Goal: Information Seeking & Learning: Learn about a topic

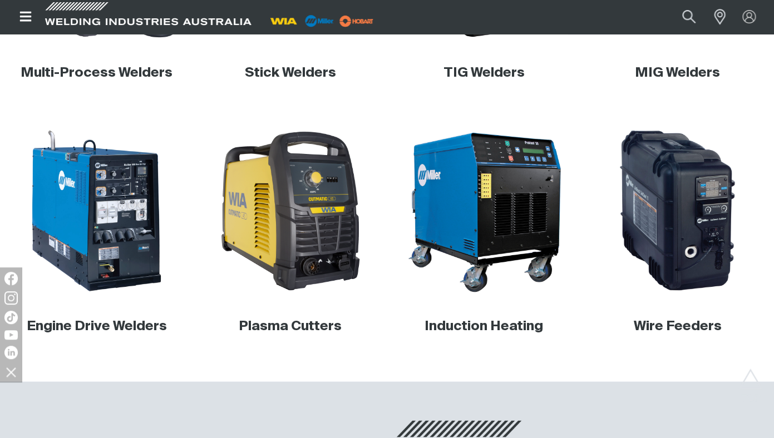
scroll to position [519, 0]
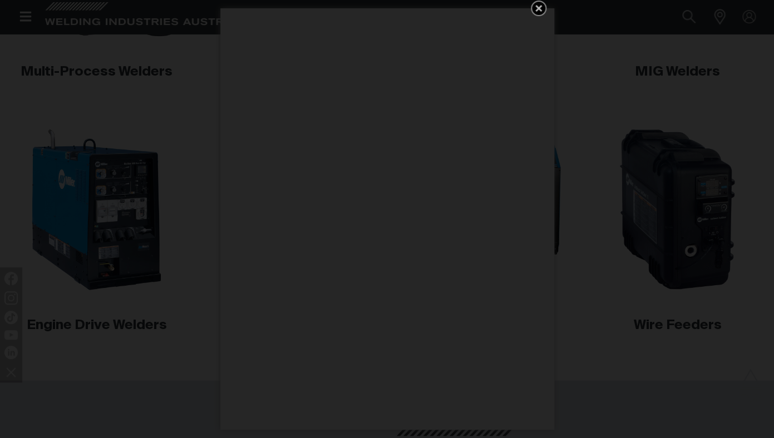
click at [149, 68] on div "Get 5 WIA Welding Guides Free!" at bounding box center [387, 219] width 774 height 438
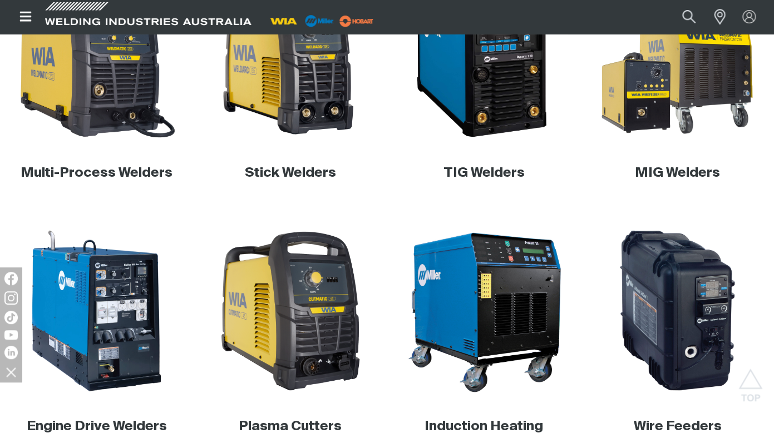
scroll to position [416, 0]
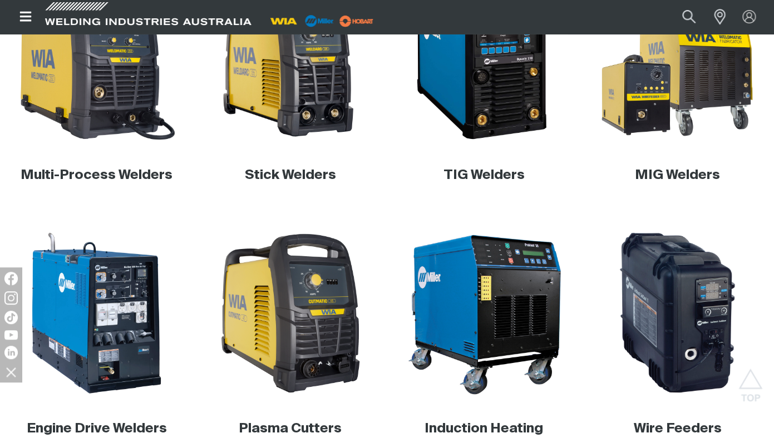
click at [122, 84] on img at bounding box center [96, 60] width 165 height 165
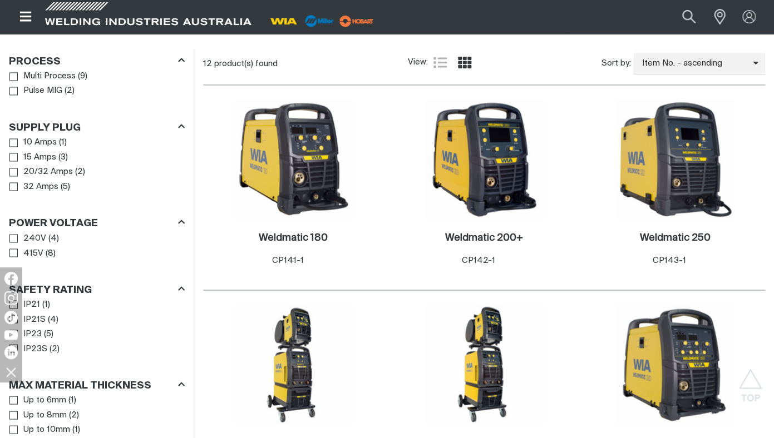
scroll to position [547, 0]
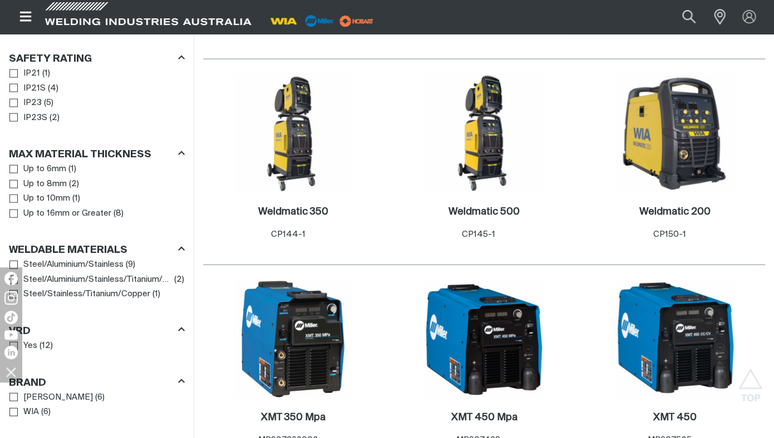
scroll to position [782, 0]
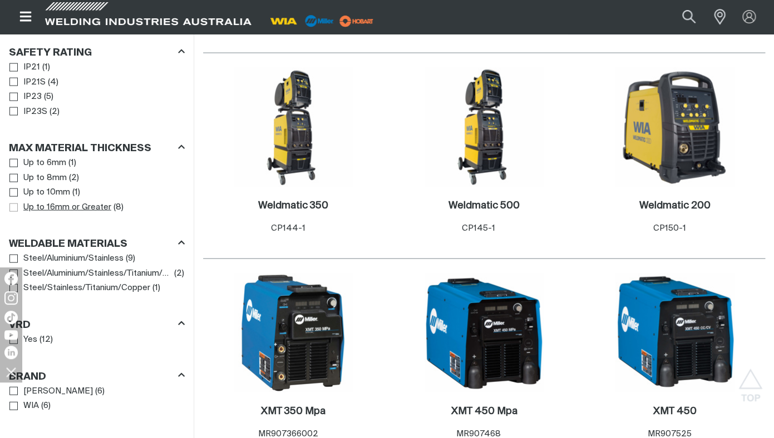
click at [16, 210] on span "Max Material Thickness" at bounding box center [13, 208] width 8 height 8
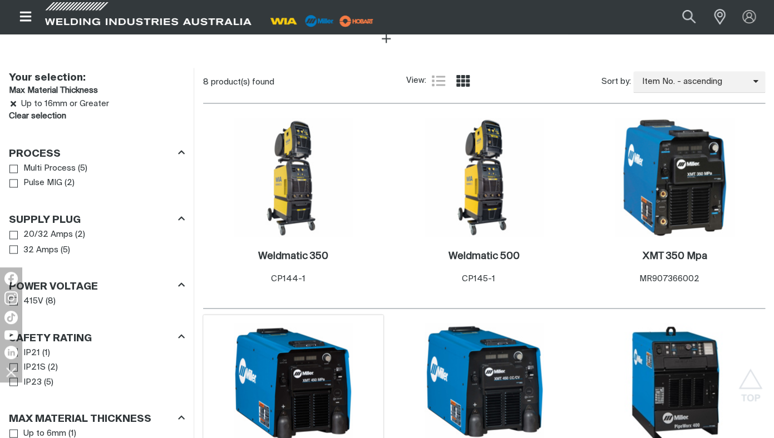
scroll to position [529, 0]
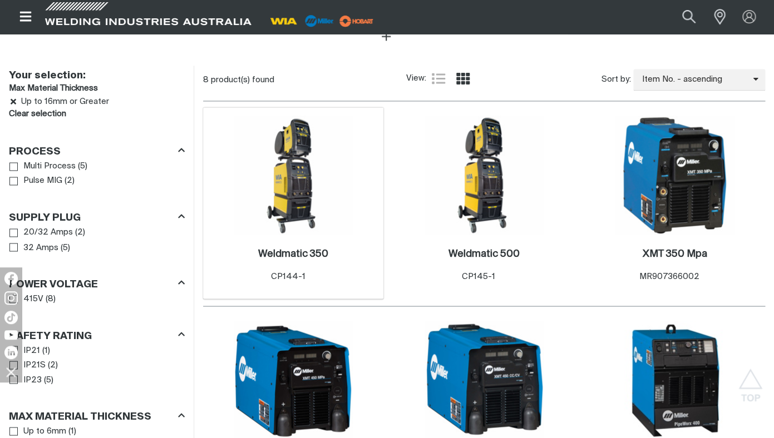
click at [279, 198] on img at bounding box center [293, 175] width 119 height 119
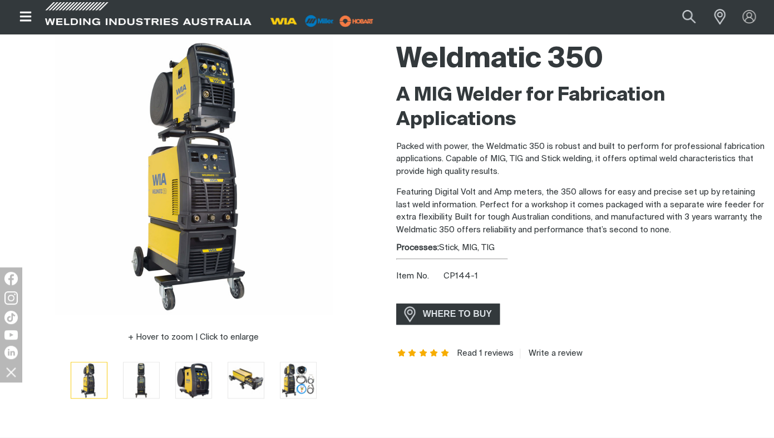
scroll to position [92, 0]
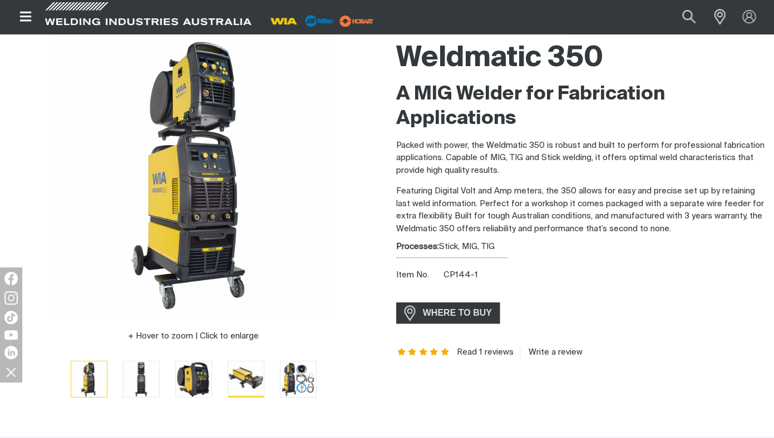
click at [245, 373] on img "Go to slide 4" at bounding box center [246, 379] width 36 height 36
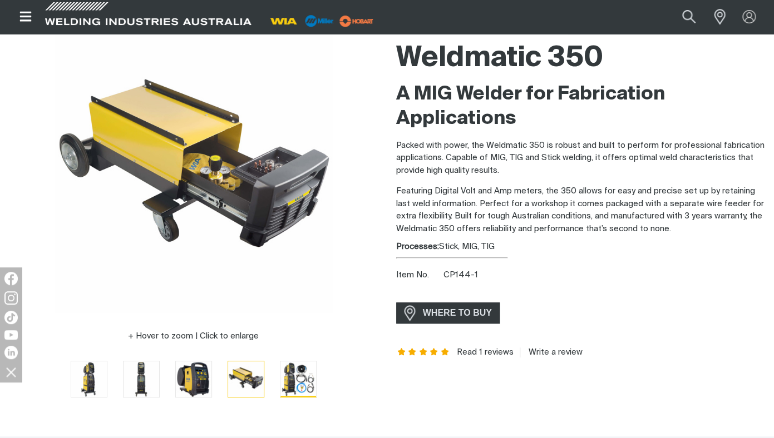
click at [289, 384] on img "Go to slide 5" at bounding box center [298, 379] width 36 height 36
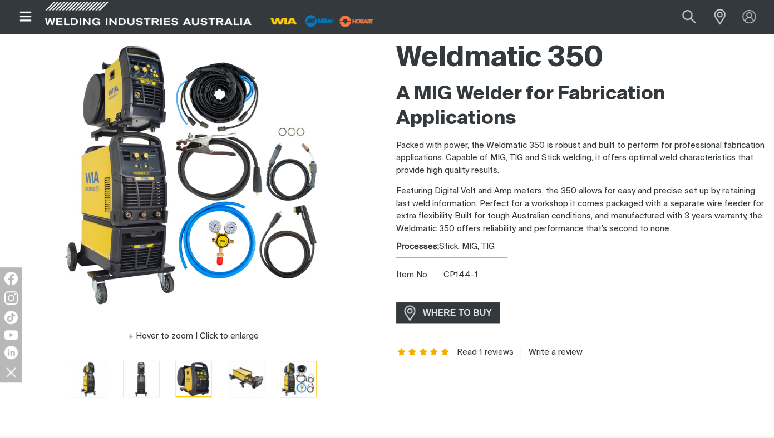
click at [195, 373] on img "Go to slide 3" at bounding box center [194, 379] width 36 height 36
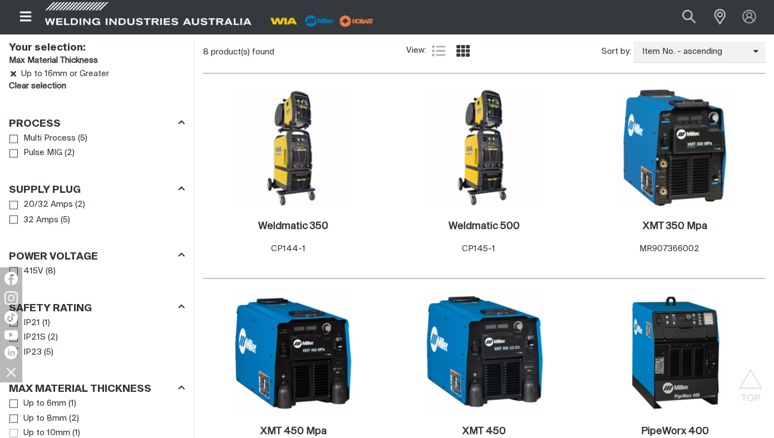
scroll to position [555, 0]
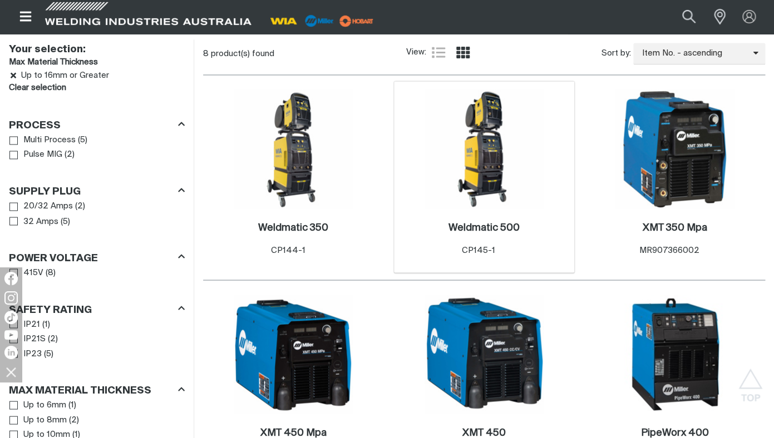
click at [477, 197] on img at bounding box center [483, 149] width 119 height 119
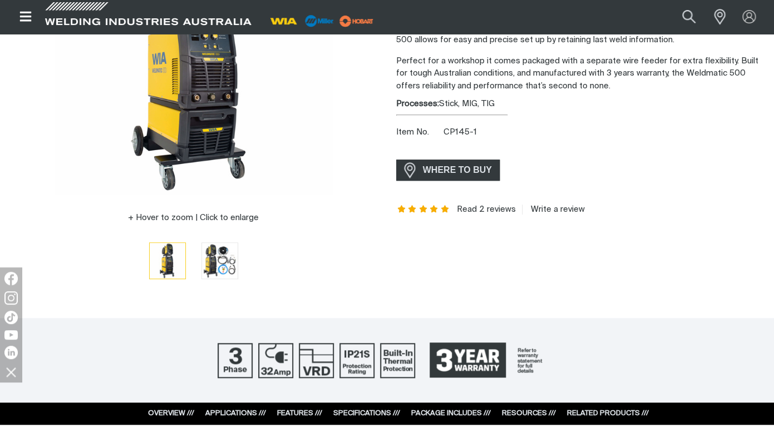
scroll to position [214, 0]
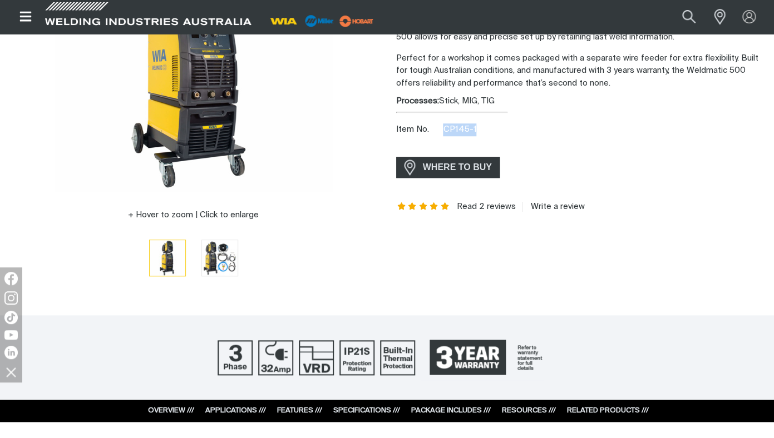
drag, startPoint x: 481, startPoint y: 129, endPoint x: 443, endPoint y: 125, distance: 38.6
click at [443, 125] on div "Item No. CP145-1" at bounding box center [580, 129] width 369 height 13
copy span "CP145-1"
click at [603, 231] on div "Weldmatic 500 The Most Powerful WIA MIG Welder The Weldmatic 500 is a powerful …" at bounding box center [580, 103] width 369 height 378
drag, startPoint x: 500, startPoint y: 131, endPoint x: 447, endPoint y: 124, distance: 53.9
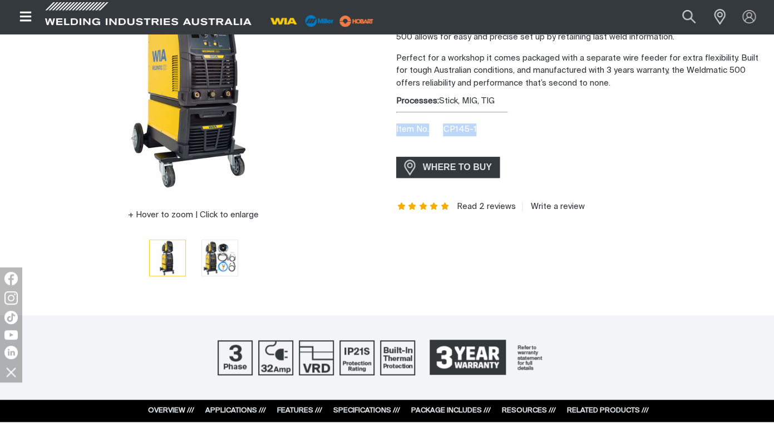
click at [447, 124] on div "Weldmatic 500 The Most Powerful WIA MIG Welder The Weldmatic 500 is a powerful …" at bounding box center [580, 103] width 369 height 378
click at [438, 131] on span "Item No." at bounding box center [418, 129] width 45 height 13
drag, startPoint x: 444, startPoint y: 130, endPoint x: 478, endPoint y: 131, distance: 34.5
click at [478, 131] on div "Item No. CP145-1" at bounding box center [580, 129] width 369 height 13
copy span "CP145-1"
